Goal: Transaction & Acquisition: Book appointment/travel/reservation

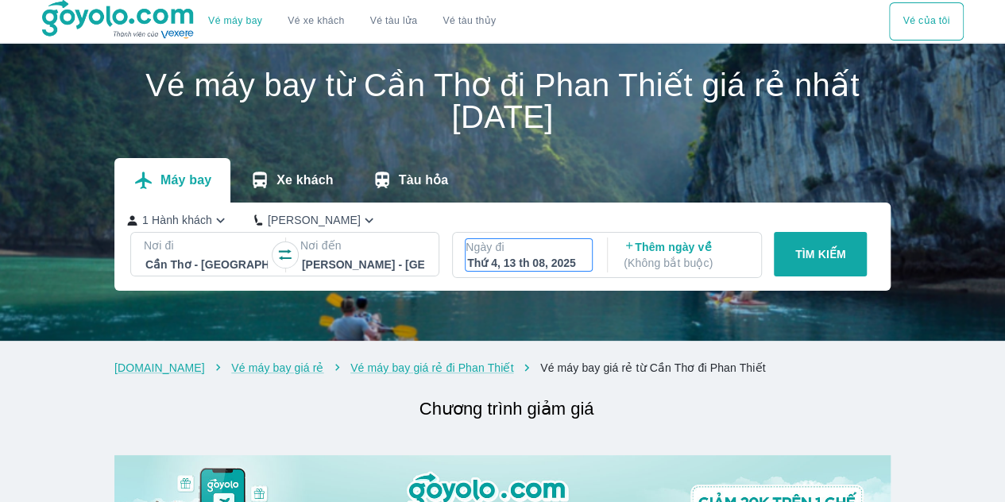
click at [515, 261] on div "Thứ 4, 13 th 08, 2025" at bounding box center [528, 263] width 123 height 16
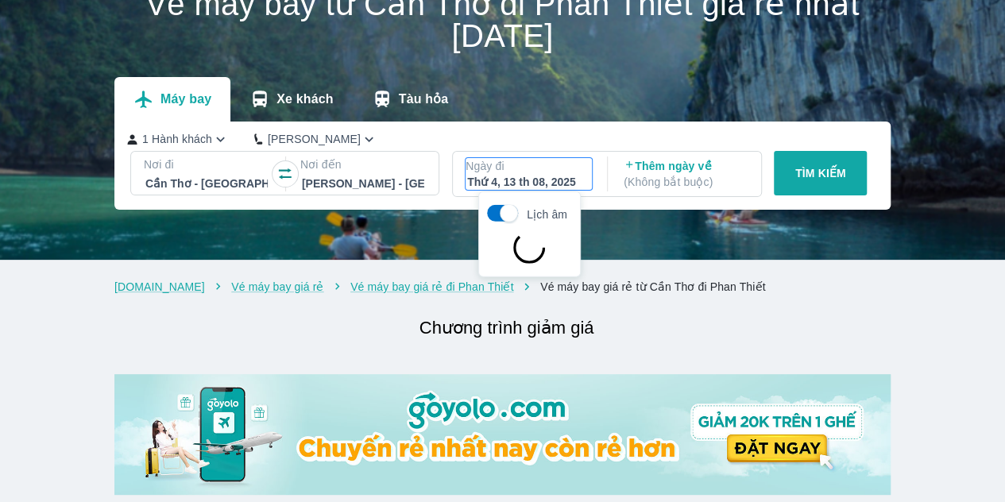
scroll to position [91, 0]
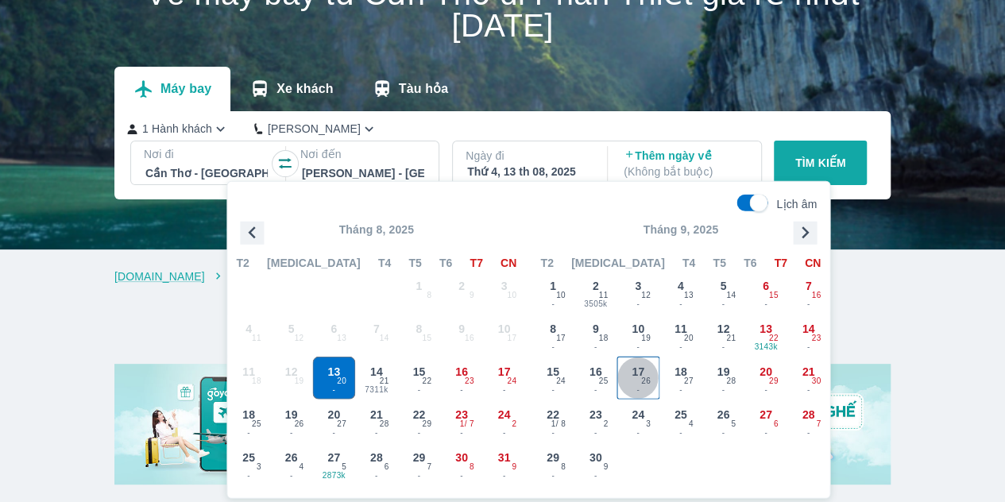
click at [642, 365] on span "17" at bounding box center [637, 372] width 13 height 16
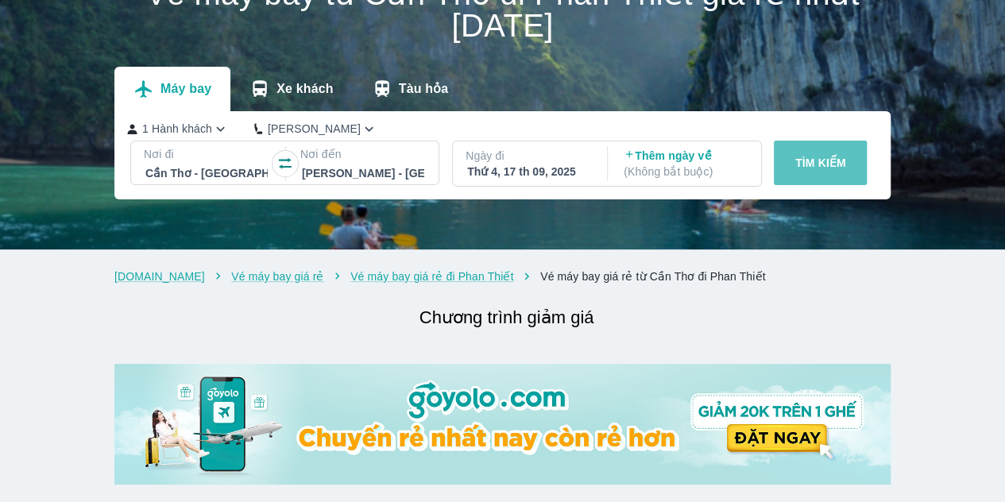
click at [801, 176] on button "TÌM KIẾM" at bounding box center [820, 163] width 93 height 44
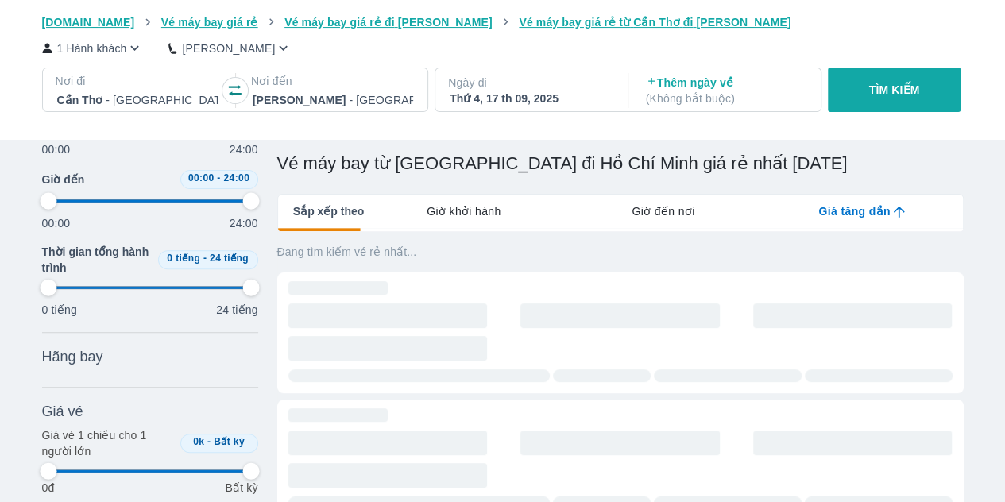
scroll to position [182, 0]
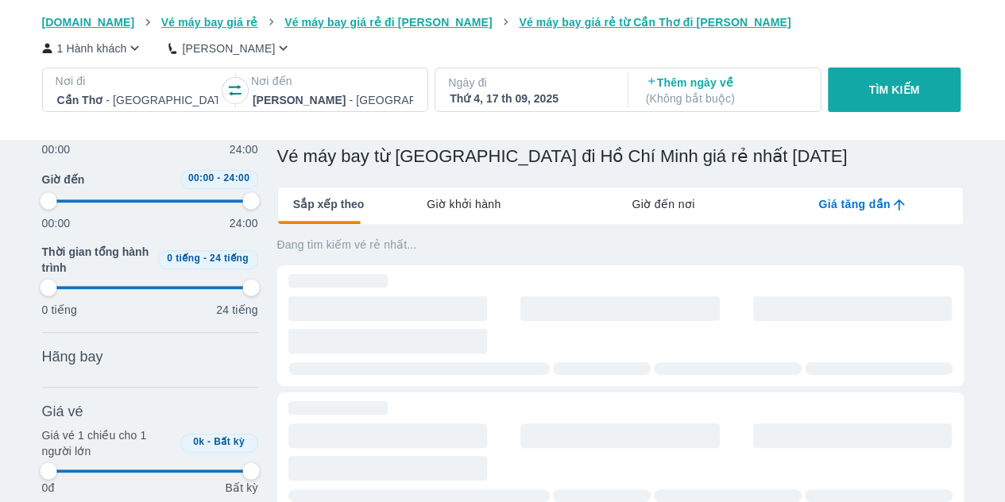
type input "97.9166666666667"
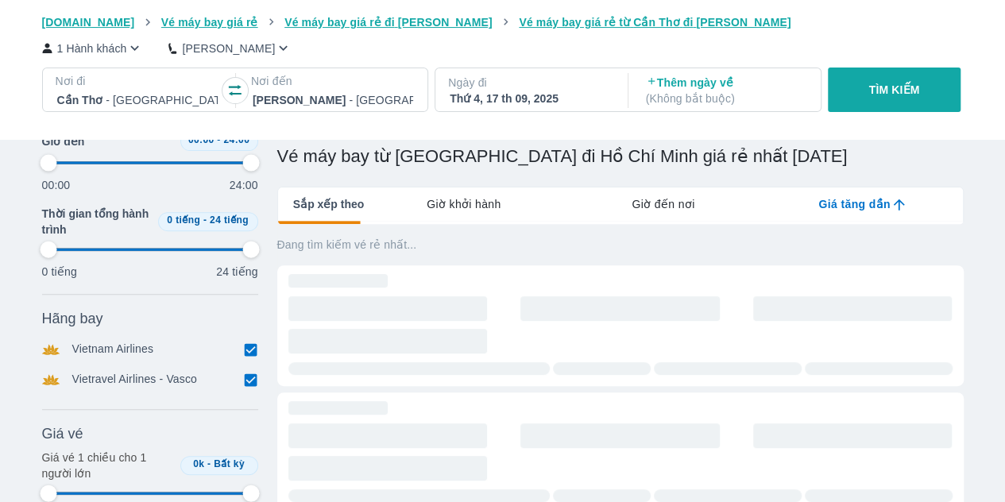
type input "97.9166666666667"
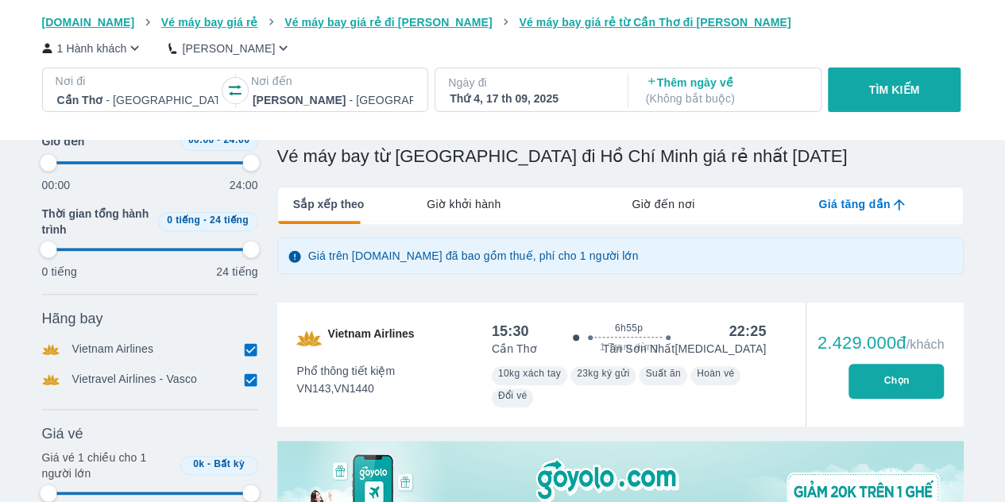
type input "97.9166666666667"
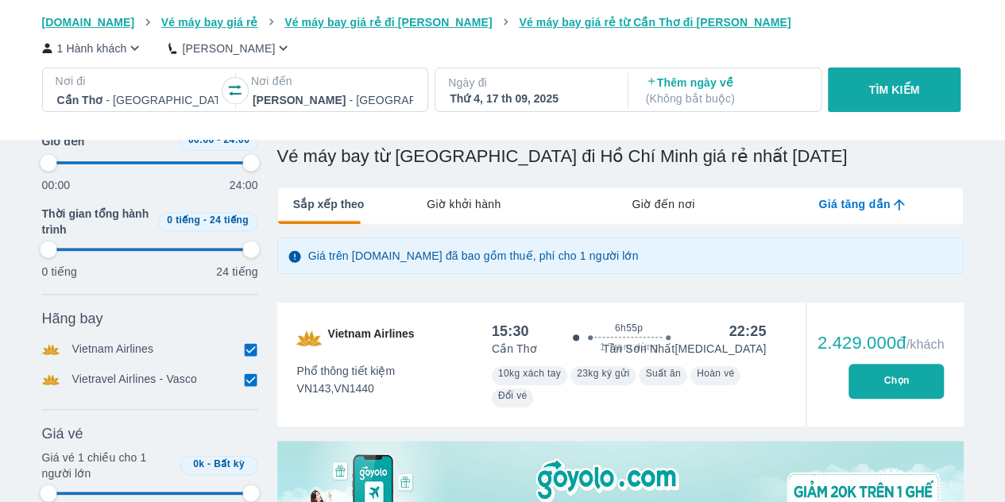
type input "97.9166666666667"
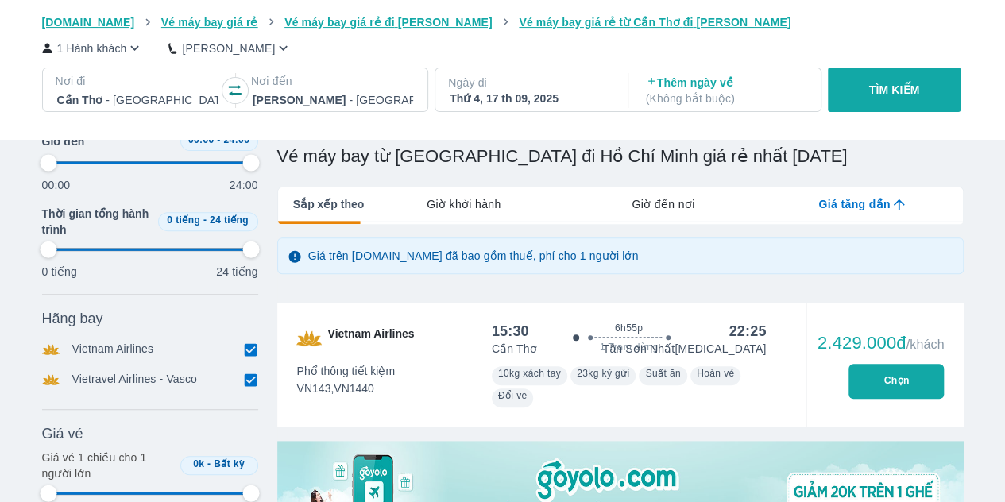
type input "97.9166666666667"
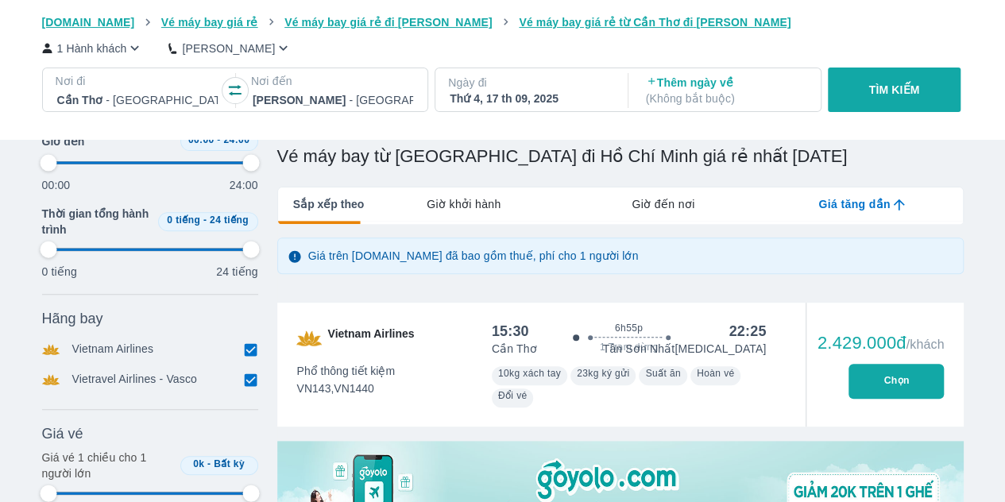
type input "97.9166666666667"
click at [529, 87] on p "Ngày đi" at bounding box center [530, 83] width 164 height 16
type input "97.9166666666667"
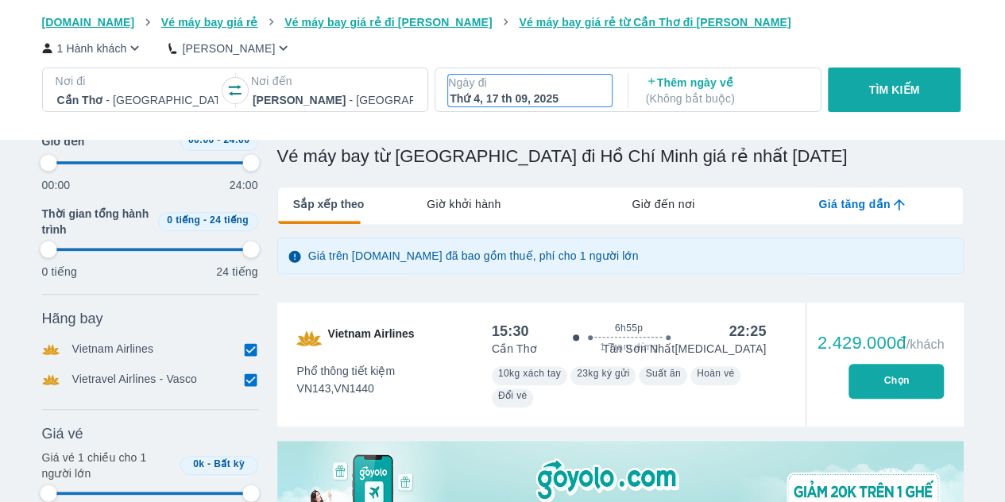
type input "97.9166666666667"
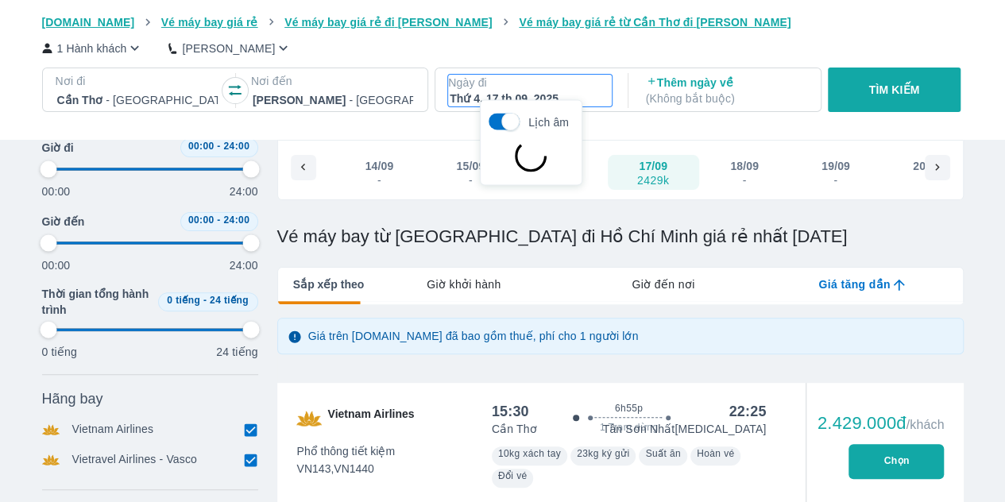
scroll to position [91, 0]
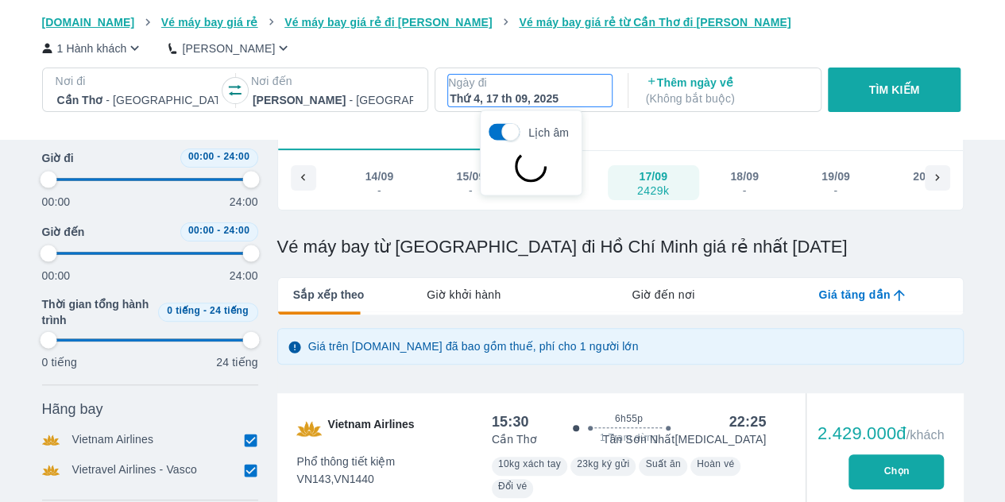
type input "97.9166666666667"
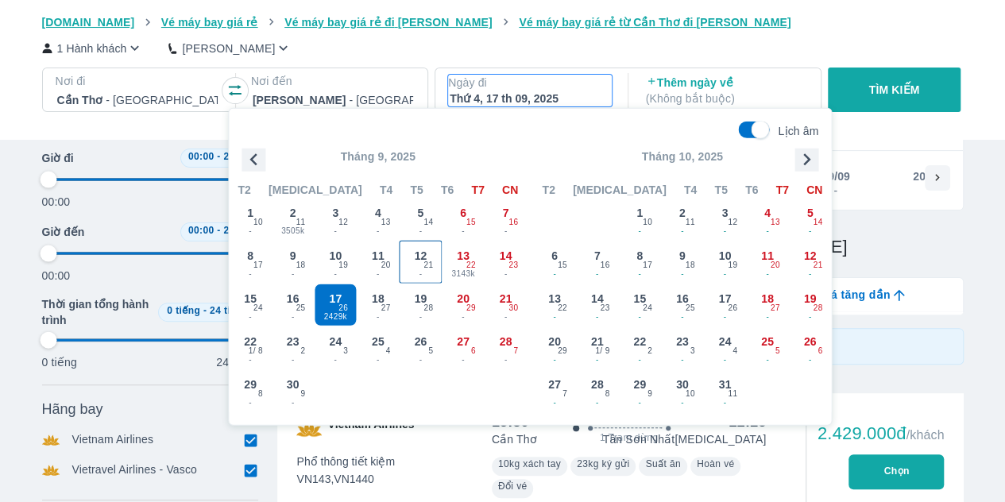
type input "97.9166666666667"
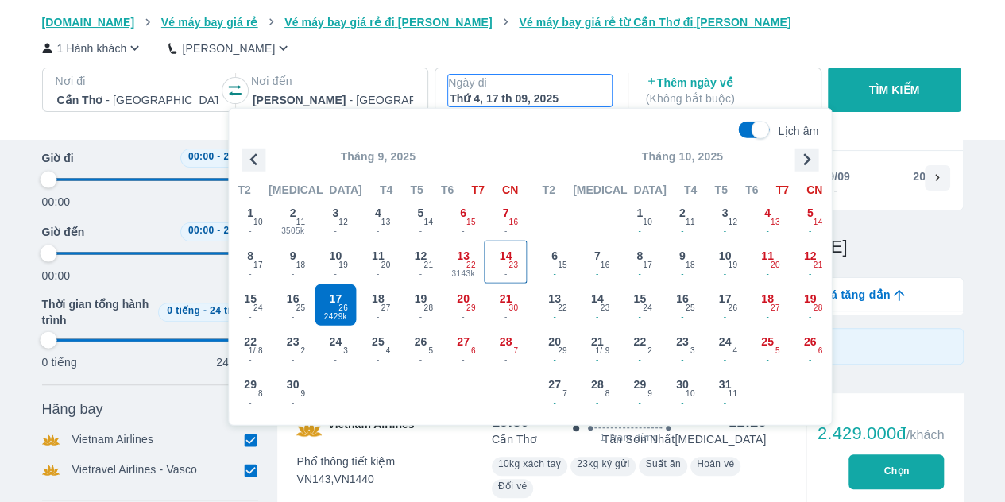
type input "97.9166666666667"
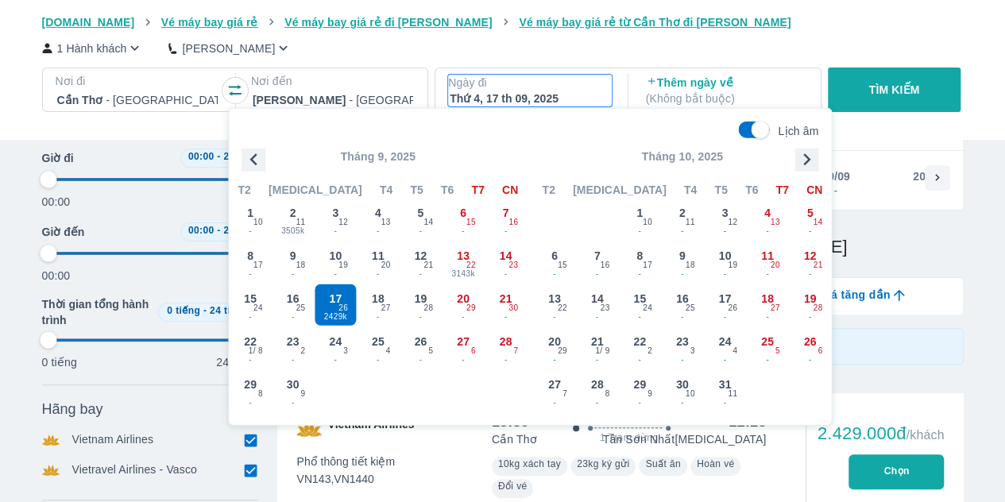
type input "97.9166666666667"
click at [254, 158] on icon "button" at bounding box center [253, 160] width 24 height 24
type input "97.9166666666667"
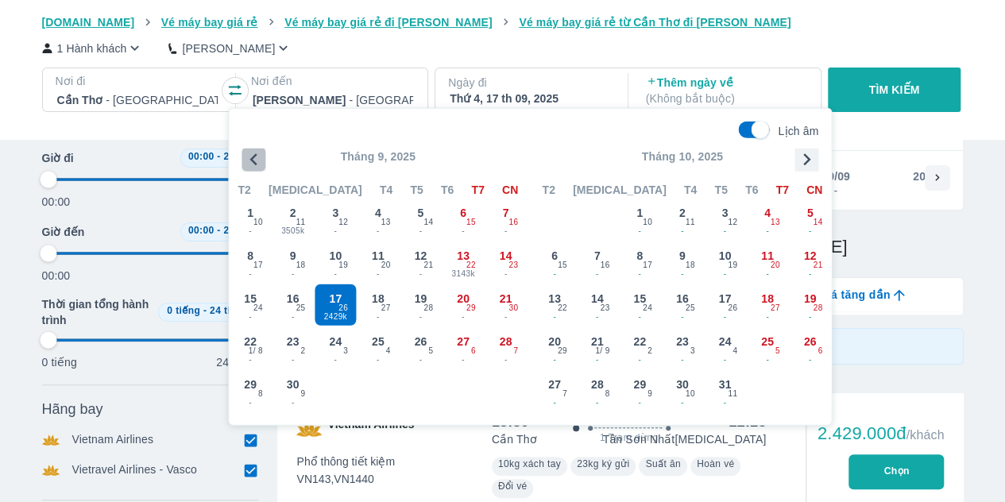
type input "97.9166666666667"
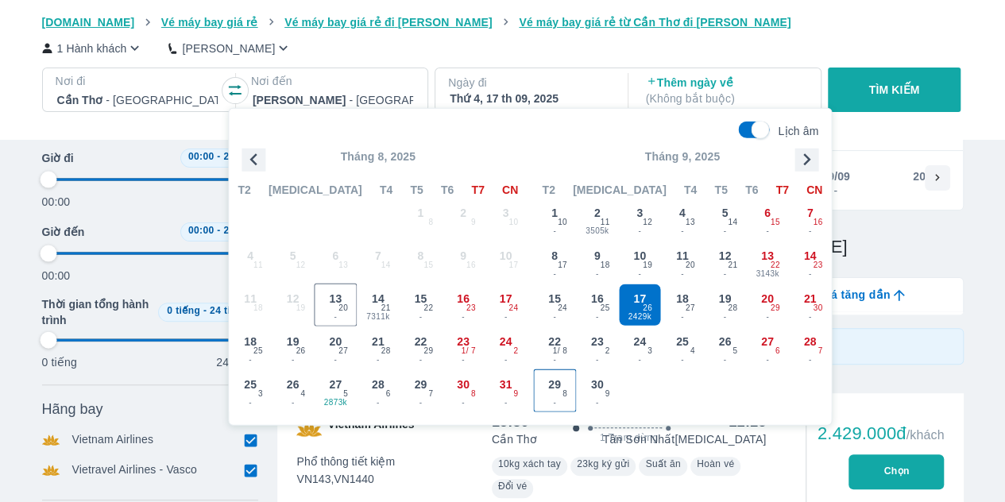
type input "97.9166666666667"
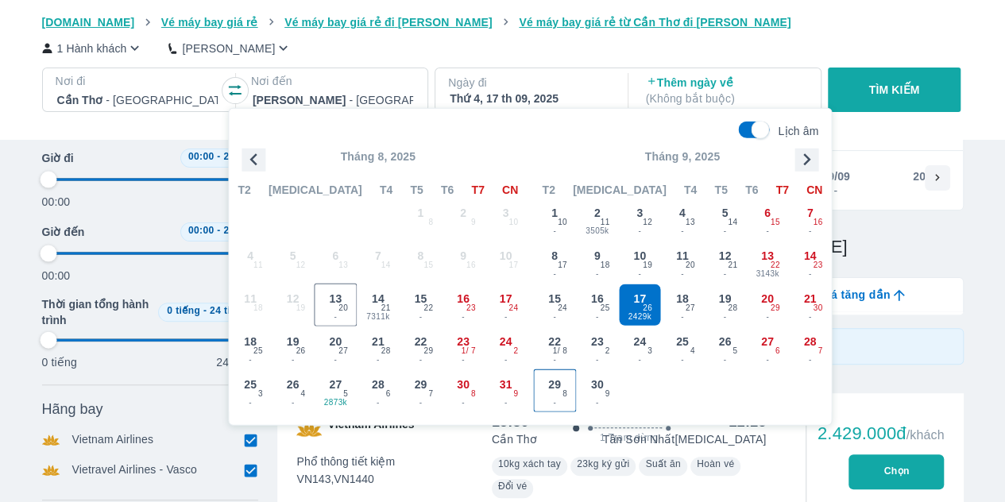
type input "97.9166666666667"
click at [558, 377] on span "29" at bounding box center [554, 385] width 13 height 16
type input "97.9166666666667"
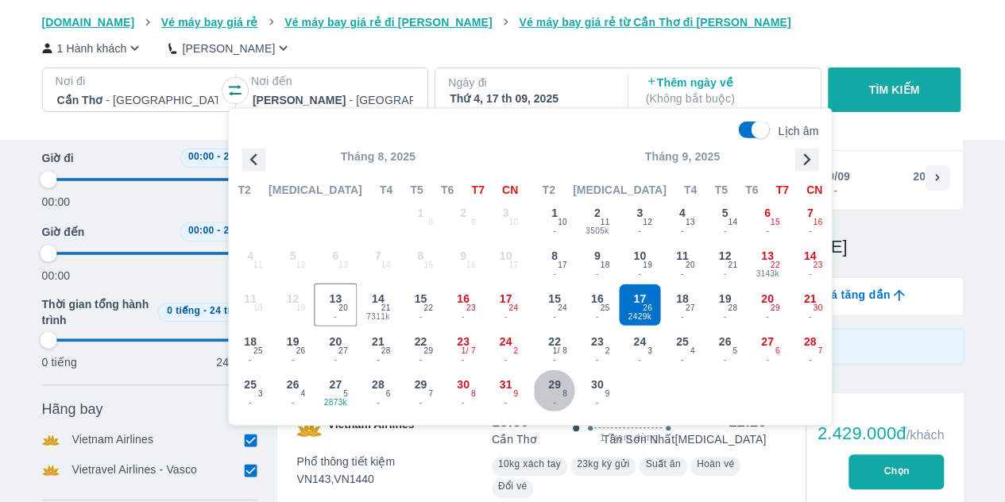
checkbox input "false"
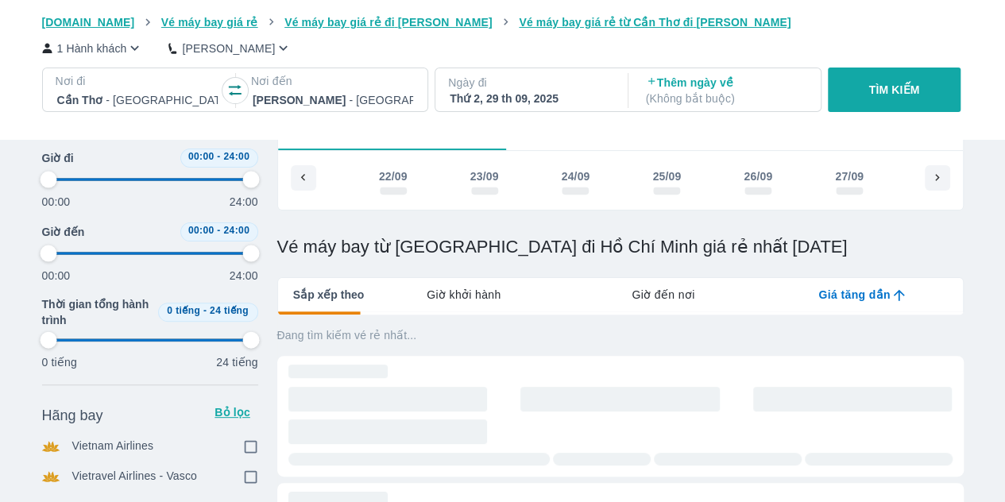
scroll to position [0, 3775]
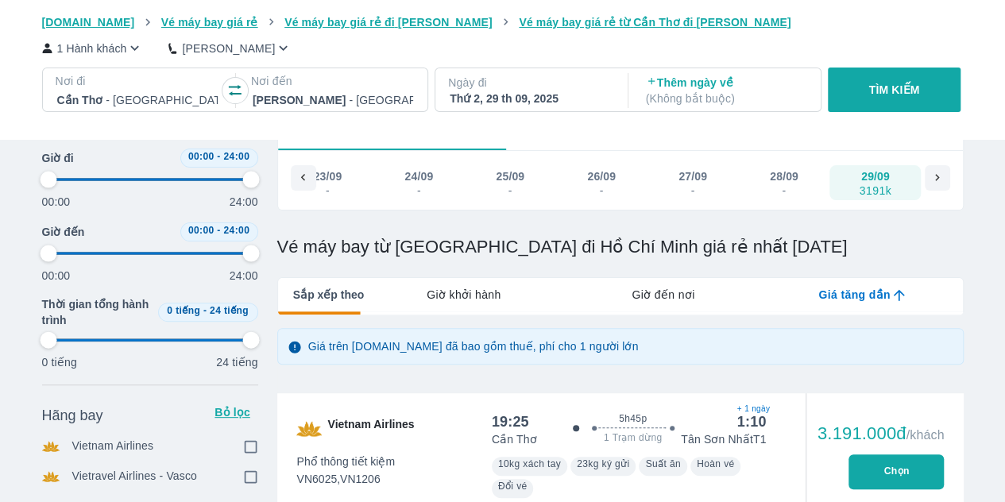
type input "97.9166666666667"
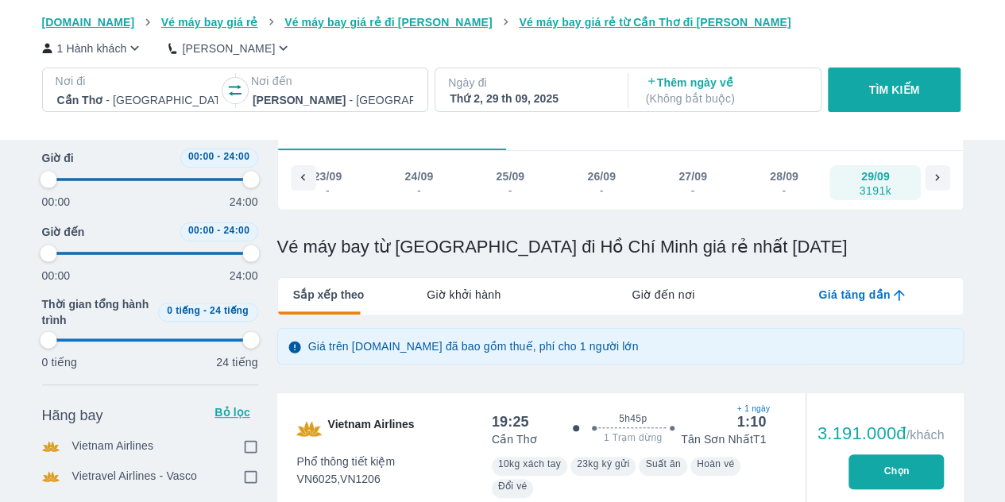
type input "97.9166666666667"
checkbox input "true"
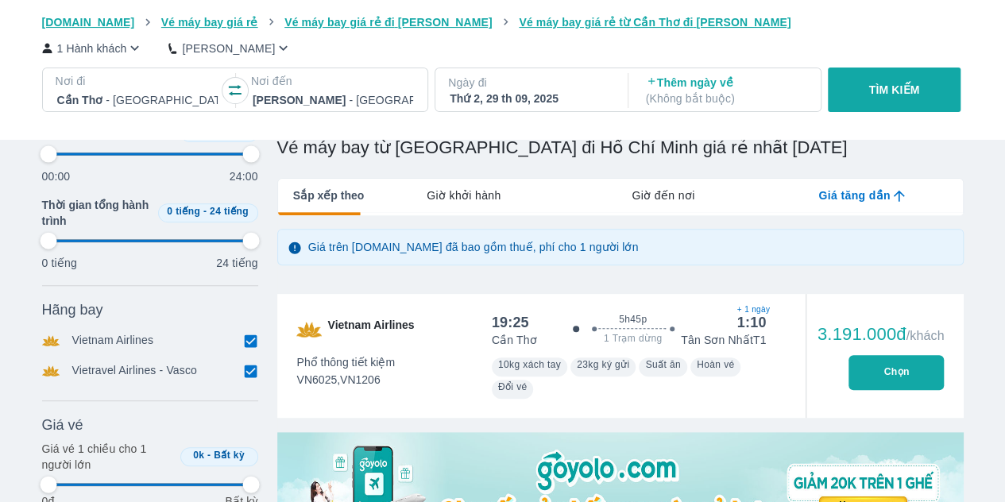
scroll to position [195, 0]
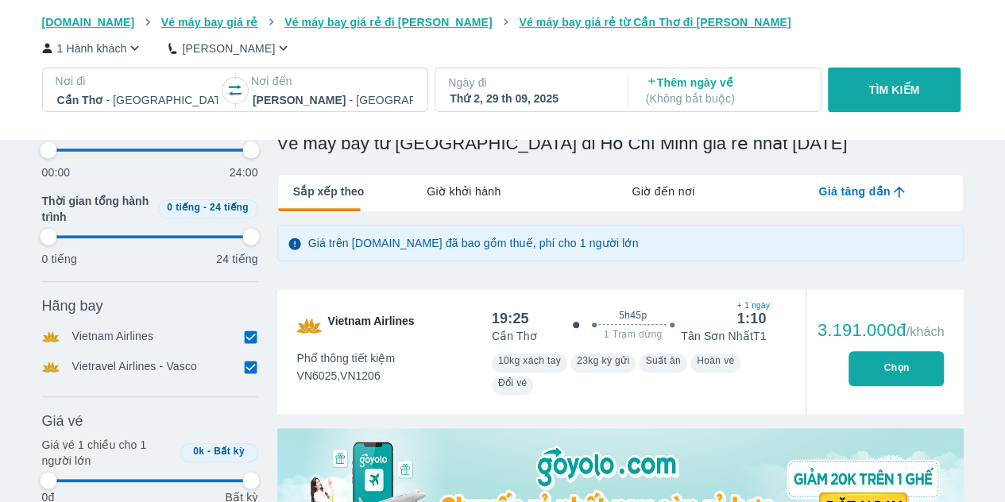
type input "97.9166666666667"
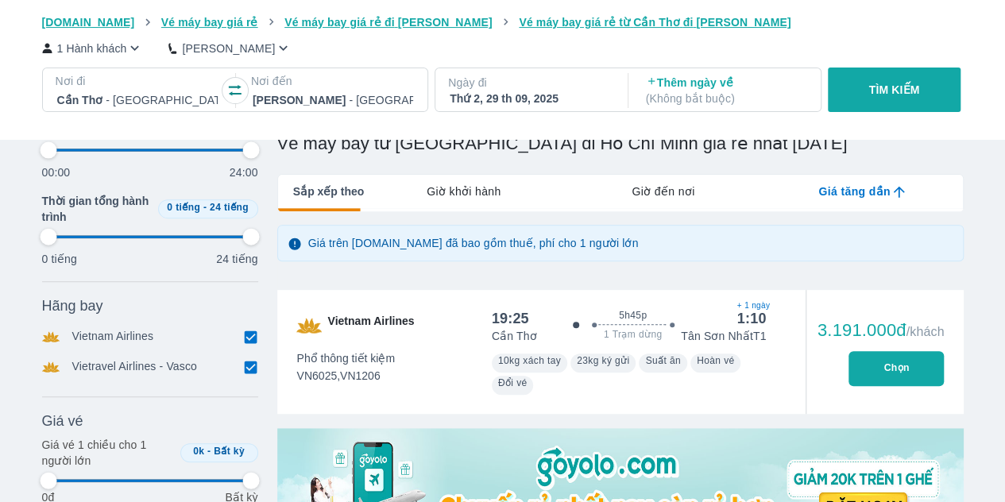
type input "97.9166666666667"
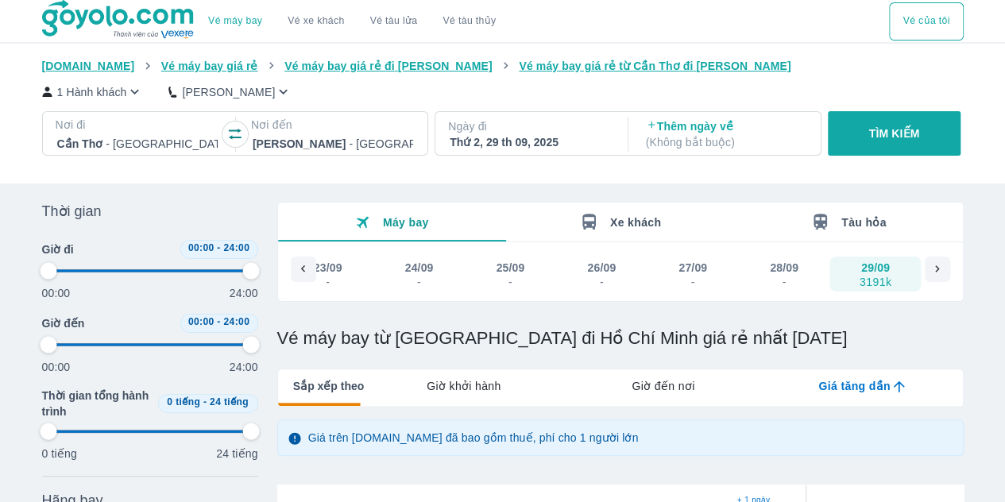
type input "97.9166666666667"
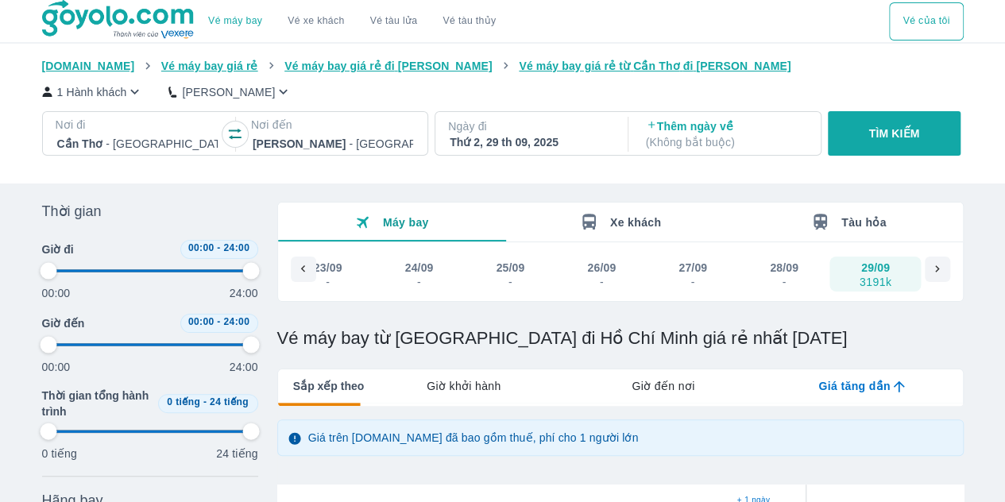
type input "97.9166666666667"
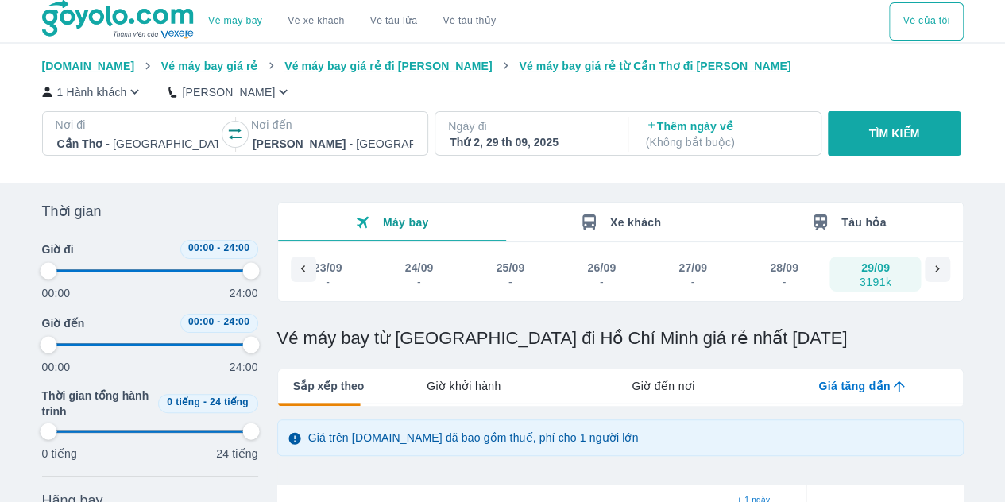
type input "97.9166666666667"
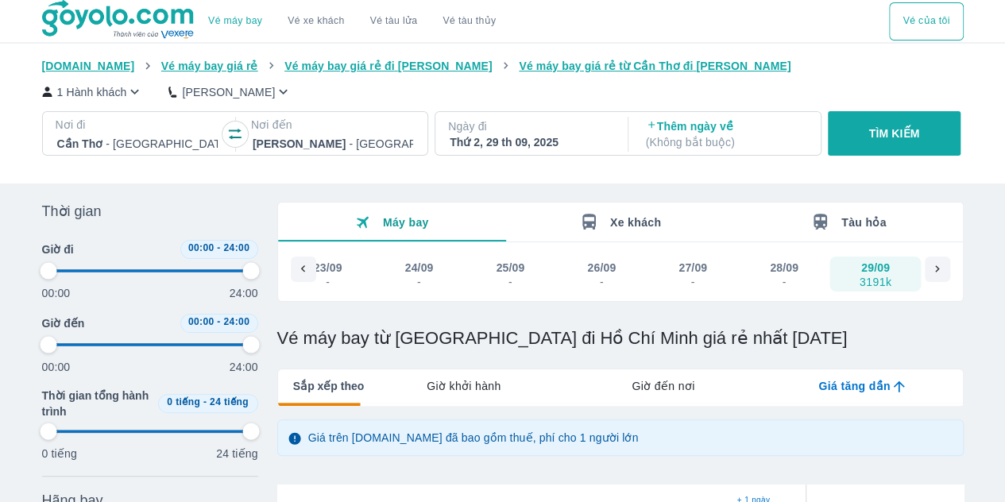
type input "97.9166666666667"
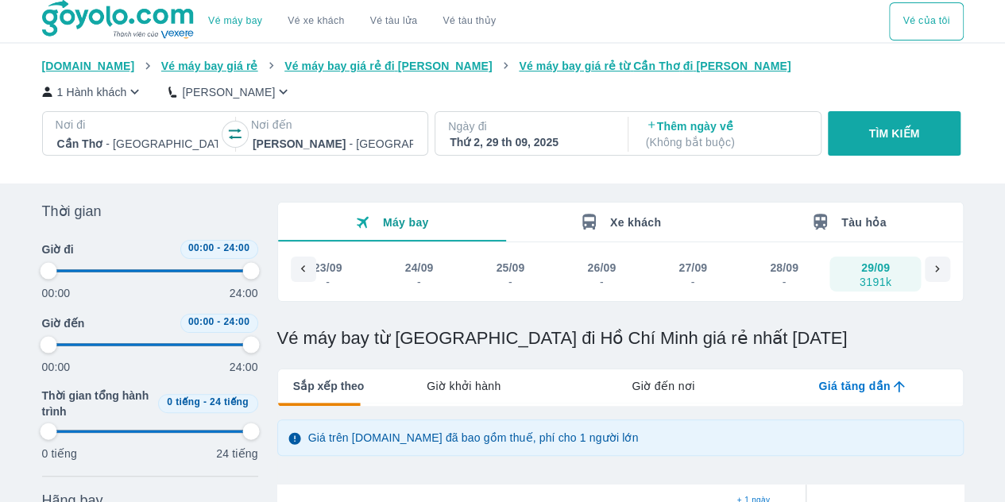
type input "97.9166666666667"
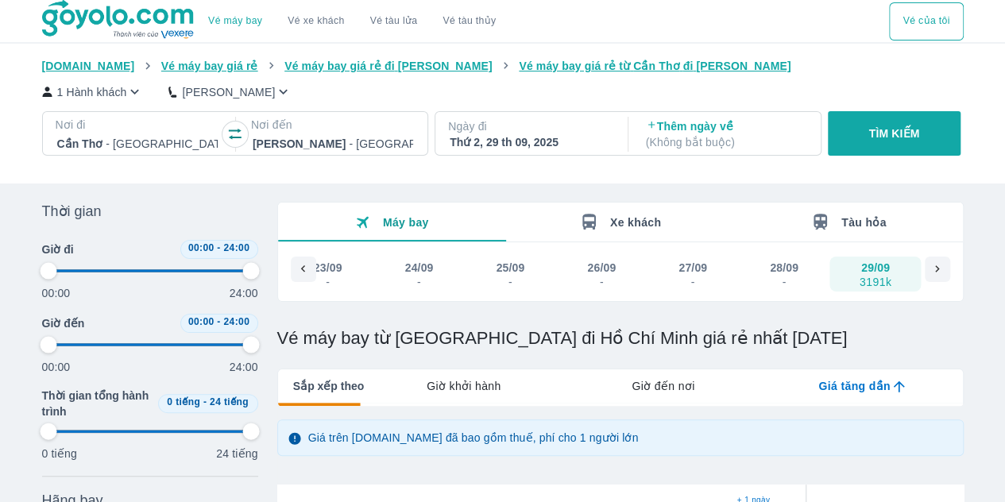
type input "97.9166666666667"
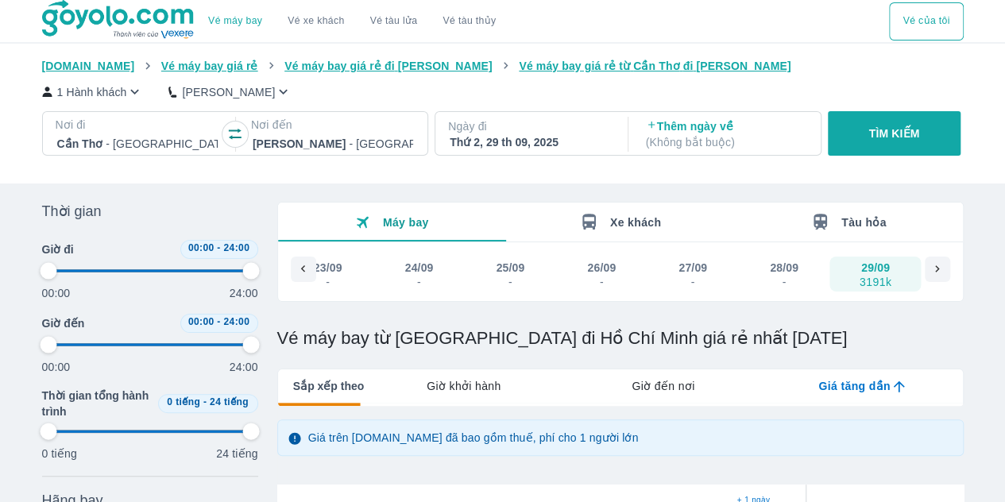
type input "97.9166666666667"
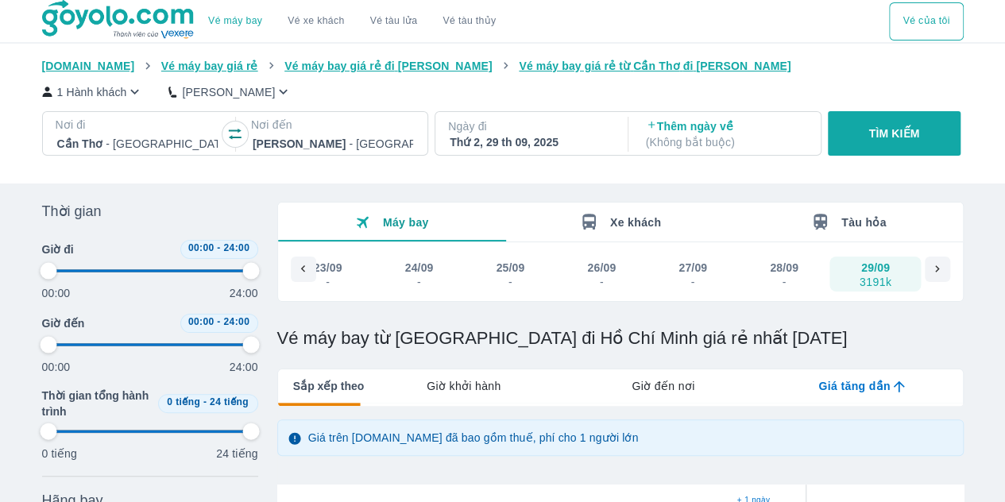
type input "97.9166666666667"
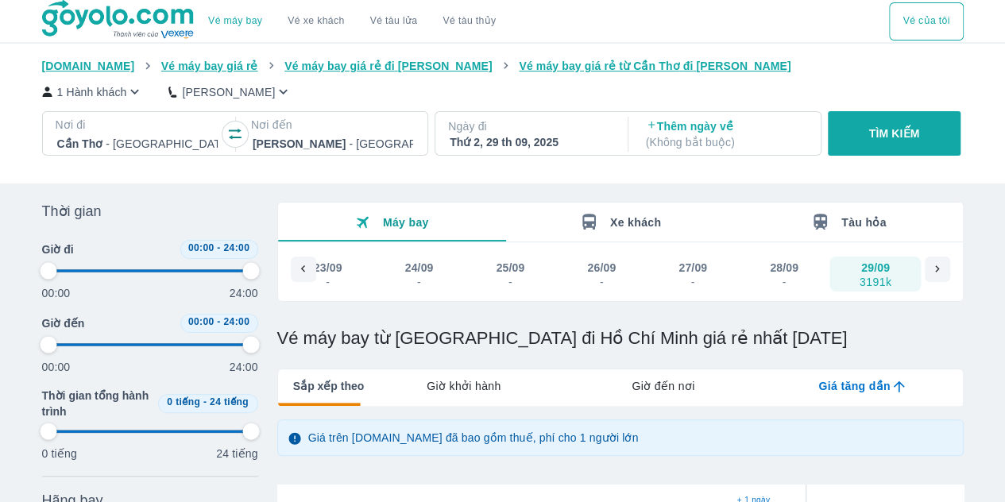
type input "97.9166666666667"
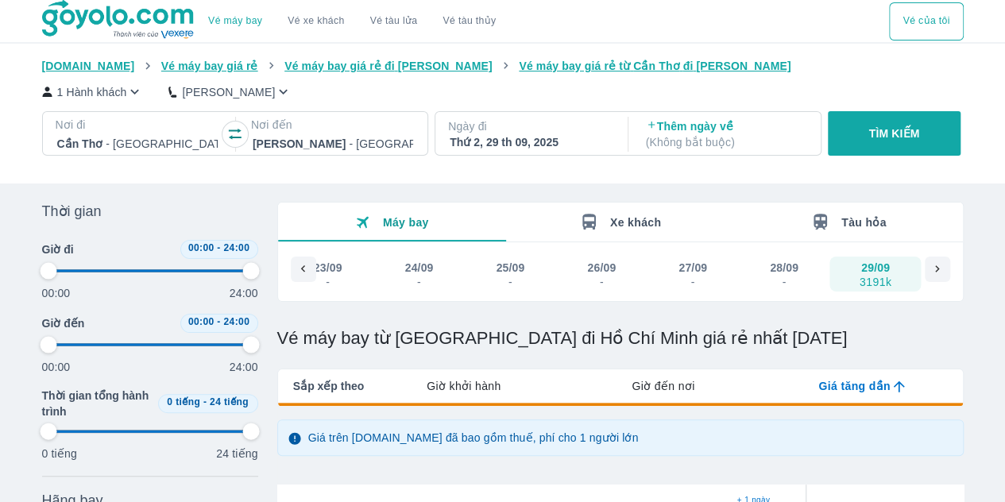
type input "97.9166666666667"
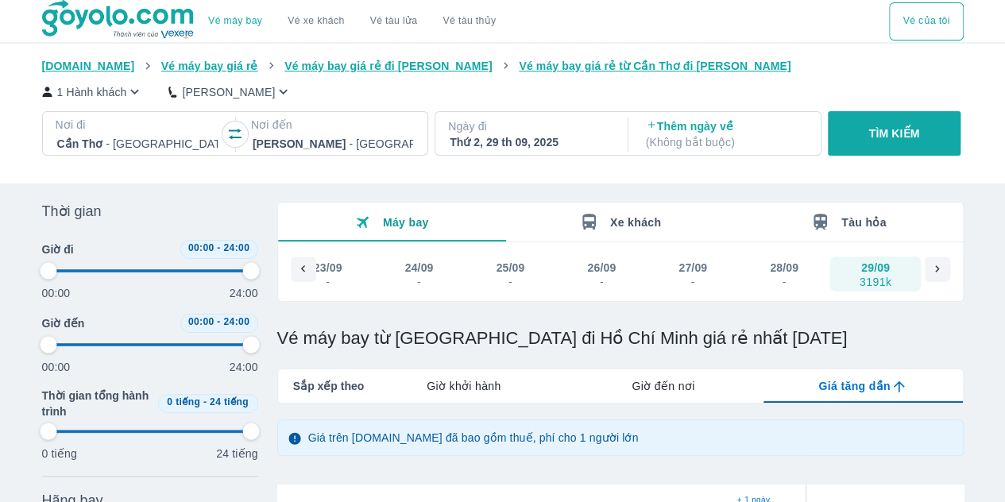
type input "97.9166666666667"
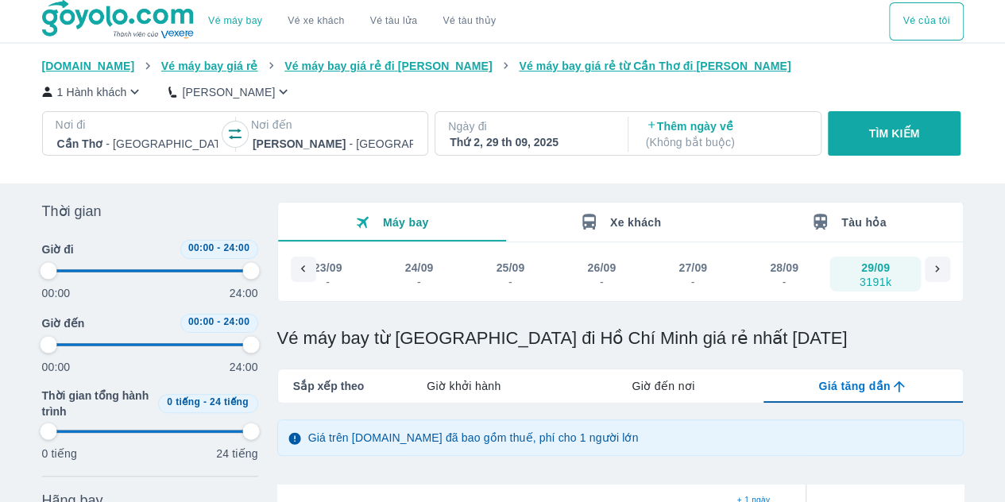
type input "97.9166666666667"
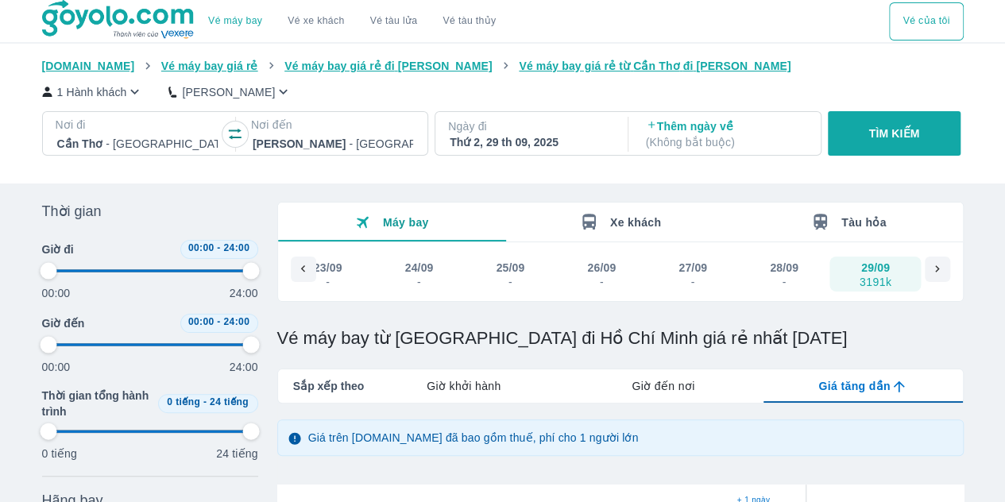
type input "97.9166666666667"
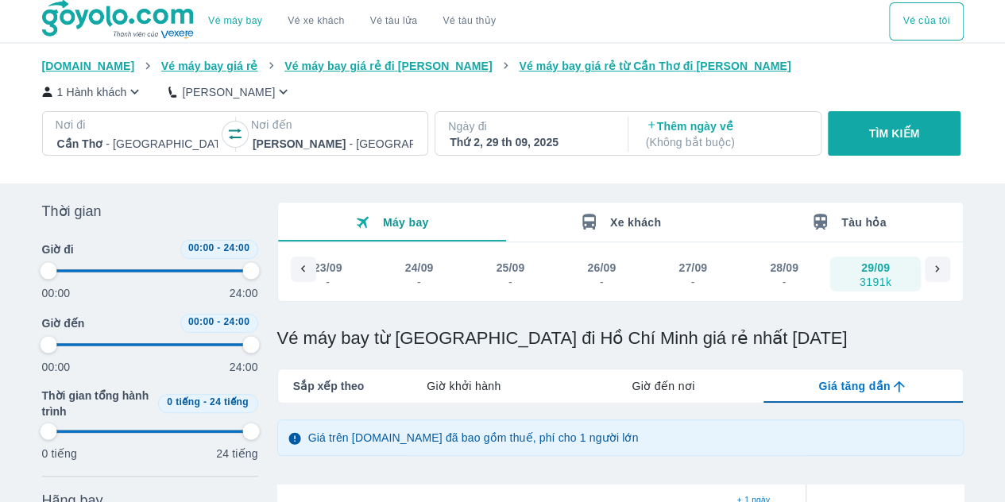
type input "97.9166666666667"
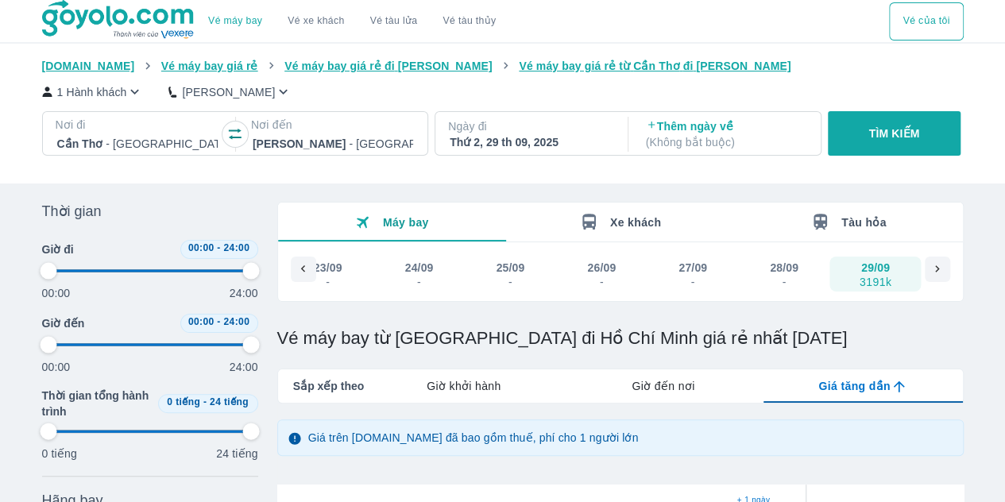
type input "97.9166666666667"
